Goal: Navigation & Orientation: Go to known website

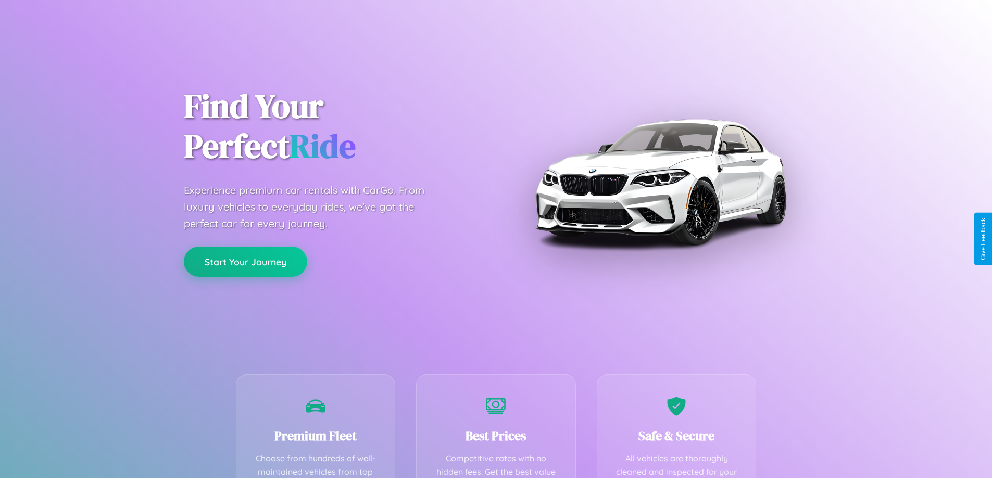
click at [245, 262] on button "Start Your Journey" at bounding box center [245, 262] width 123 height 30
click at [245, 261] on button "Start Your Journey" at bounding box center [245, 262] width 123 height 30
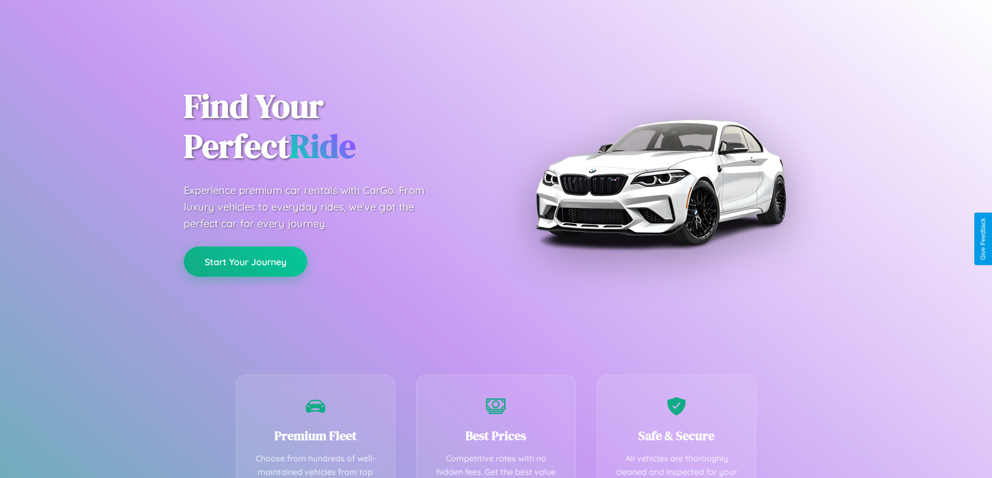
click at [245, 261] on button "Start Your Journey" at bounding box center [245, 262] width 123 height 30
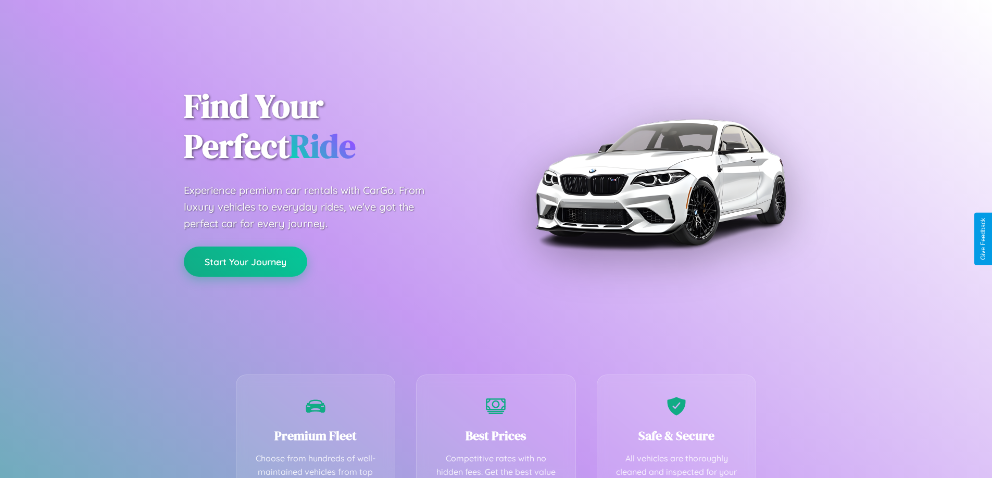
click at [245, 261] on button "Start Your Journey" at bounding box center [245, 262] width 123 height 30
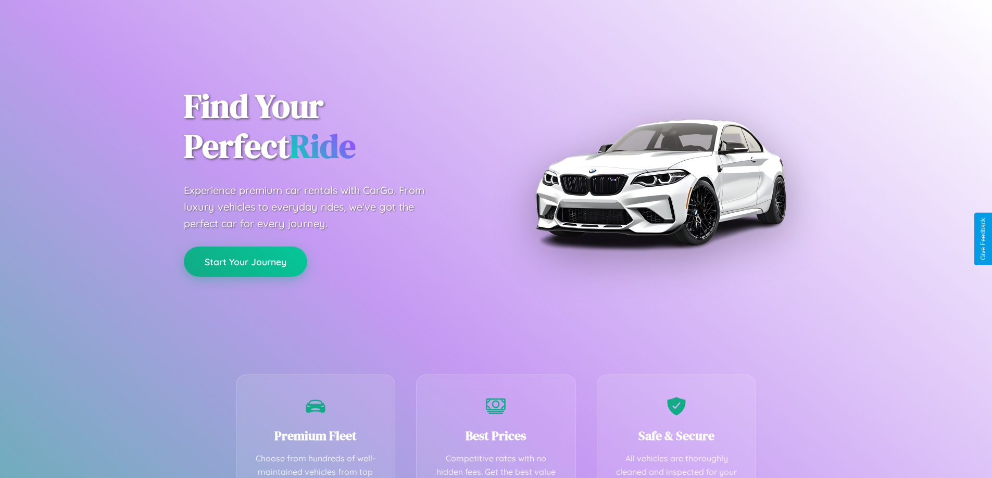
click at [245, 261] on button "Start Your Journey" at bounding box center [245, 262] width 123 height 30
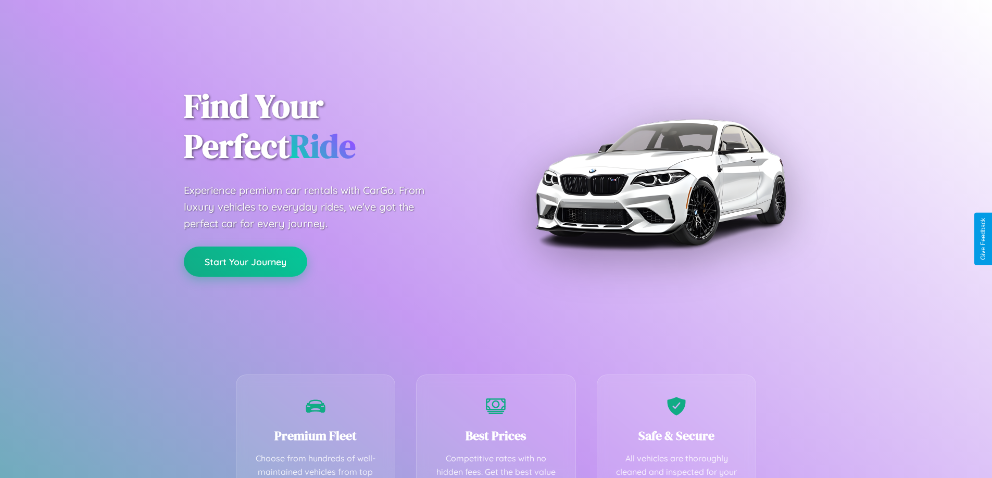
click at [245, 261] on button "Start Your Journey" at bounding box center [245, 262] width 123 height 30
